Goal: Task Accomplishment & Management: Use online tool/utility

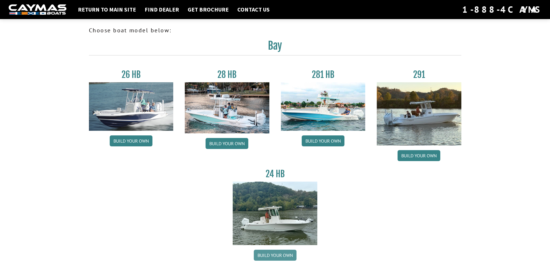
click at [268, 253] on link "Build your own" at bounding box center [275, 255] width 43 height 11
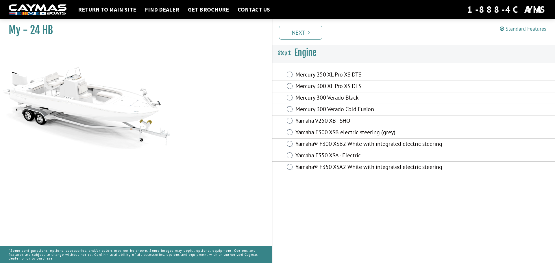
click at [289, 71] on div "Mercury 250 XL Pro XS DTS" at bounding box center [413, 75] width 283 height 12
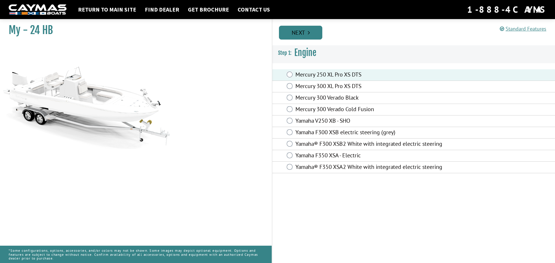
click at [302, 35] on link "Next" at bounding box center [300, 33] width 43 height 14
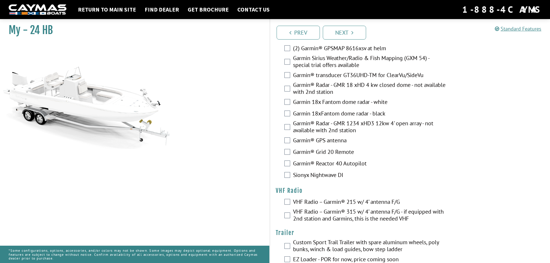
scroll to position [1269, 0]
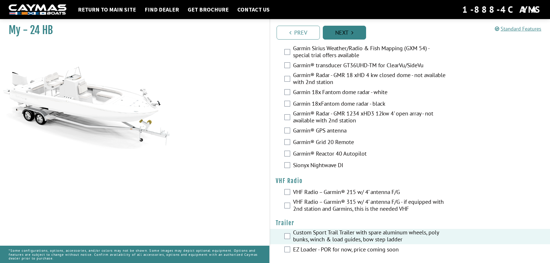
click at [350, 33] on link "Next" at bounding box center [344, 33] width 43 height 14
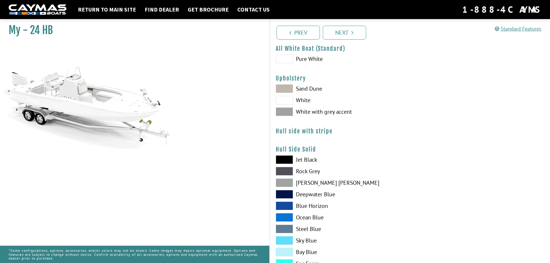
scroll to position [0, 0]
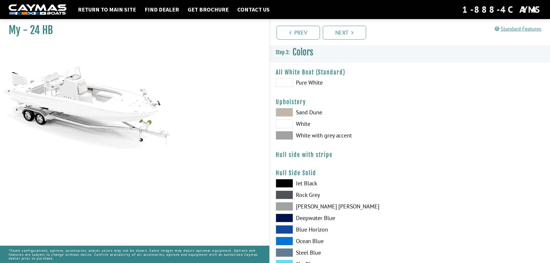
click at [284, 84] on span at bounding box center [284, 82] width 17 height 9
click at [338, 33] on link "Next" at bounding box center [344, 33] width 43 height 14
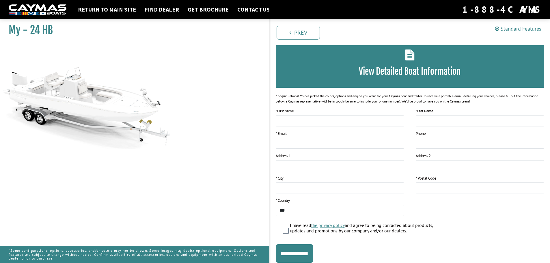
scroll to position [47, 0]
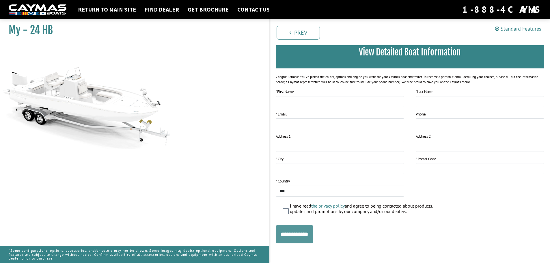
click at [298, 237] on input "**********" at bounding box center [295, 234] width 38 height 18
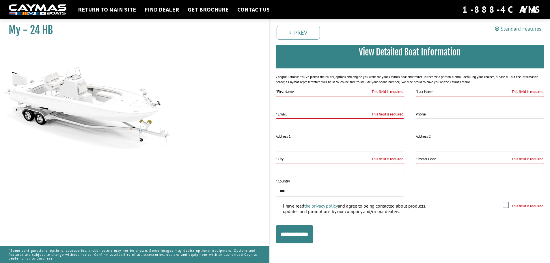
scroll to position [0, 0]
